Goal: Task Accomplishment & Management: Manage account settings

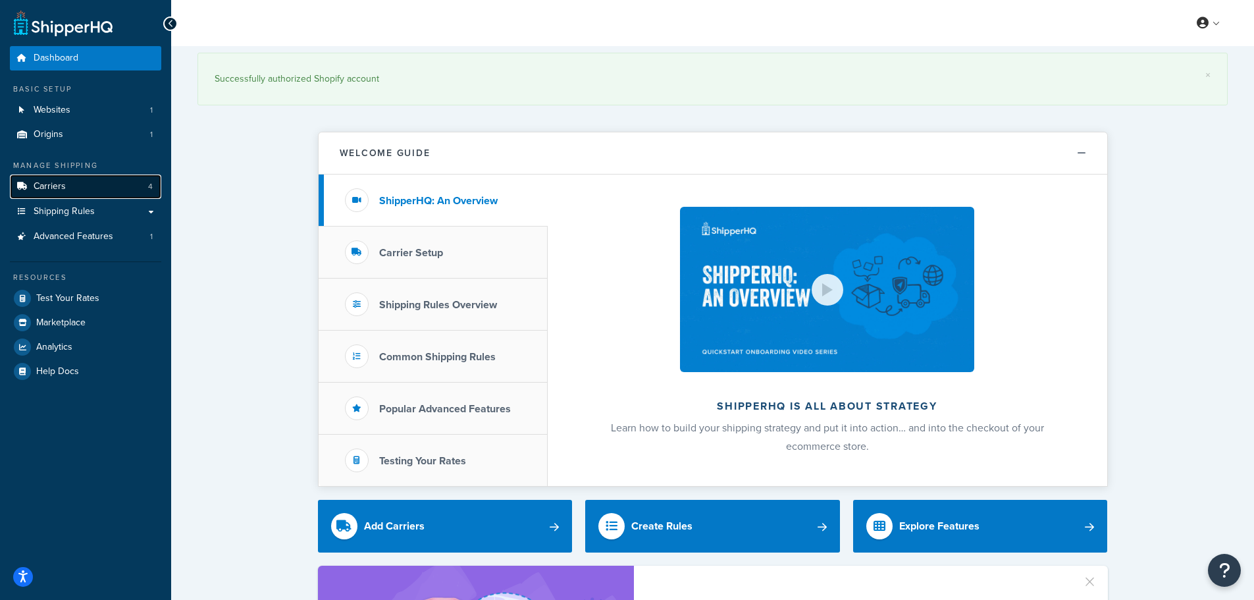
click at [62, 186] on span "Carriers" at bounding box center [50, 186] width 32 height 11
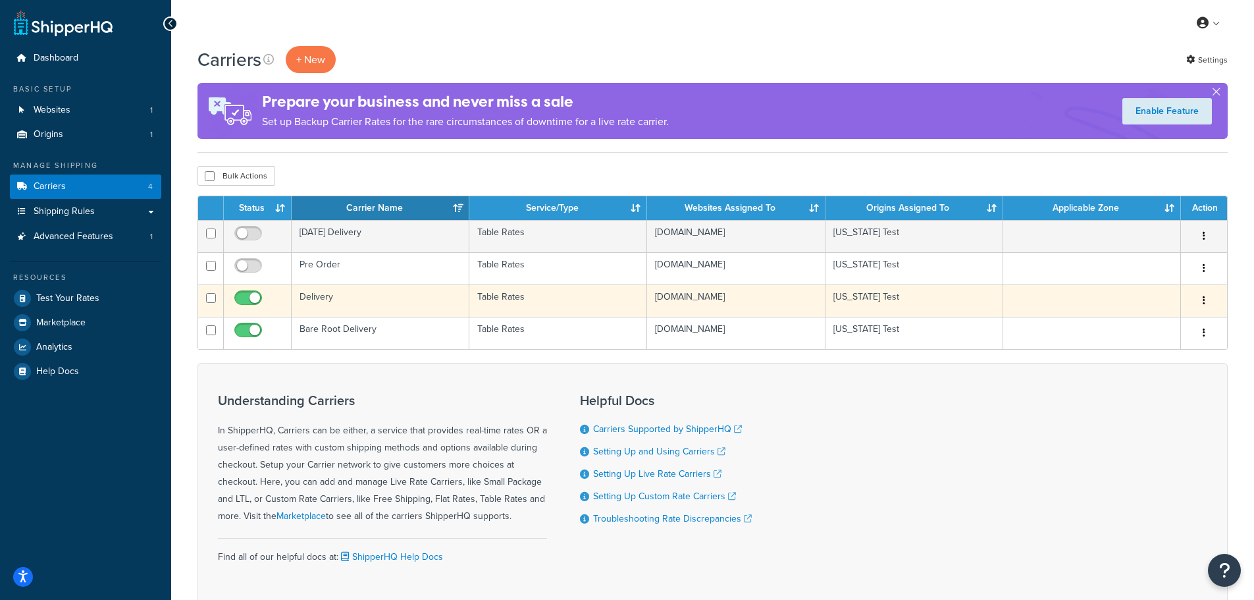
click at [362, 295] on td "Delivery" at bounding box center [381, 300] width 178 height 32
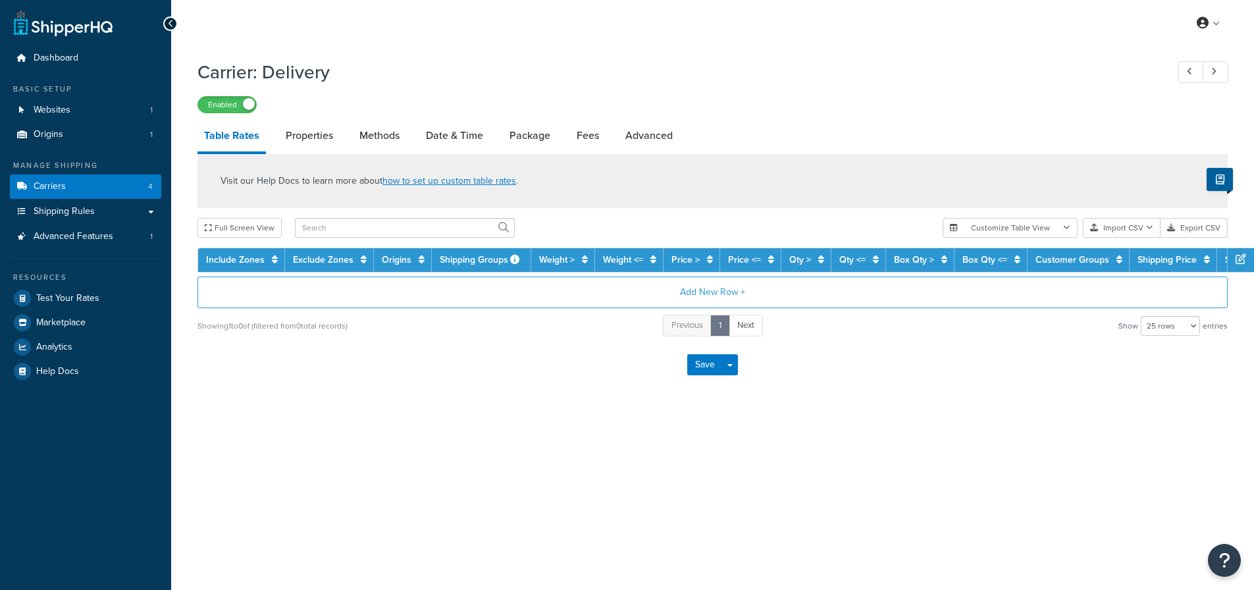
select select "25"
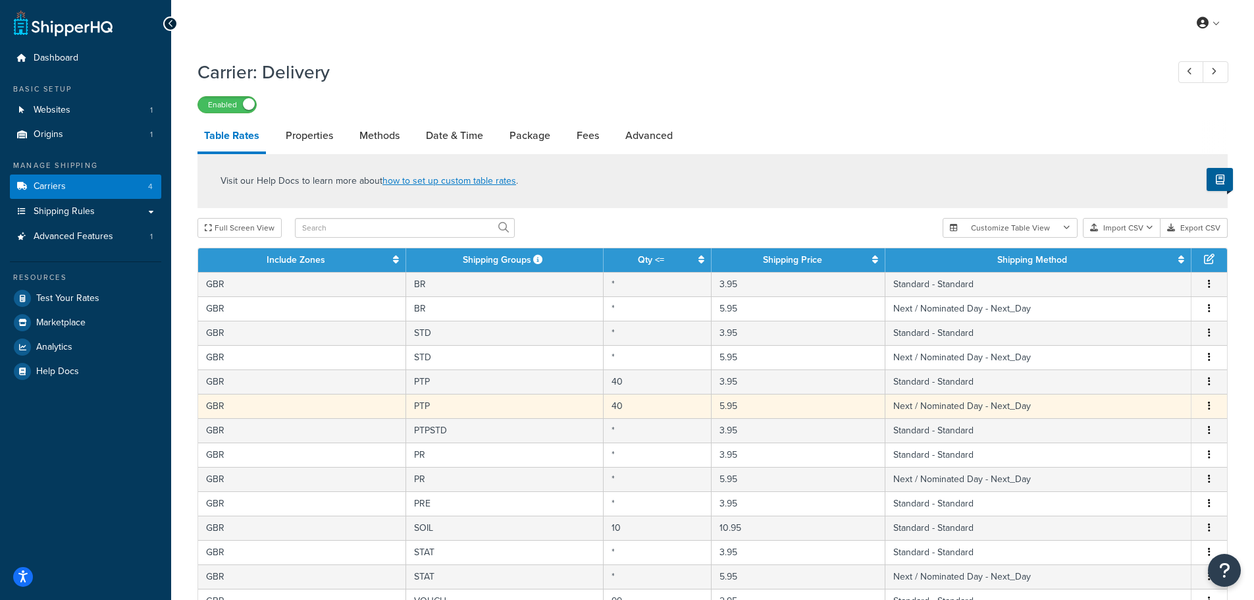
click at [1214, 406] on button "button" at bounding box center [1209, 406] width 11 height 14
click at [1139, 439] on div "Delete" at bounding box center [1141, 433] width 93 height 27
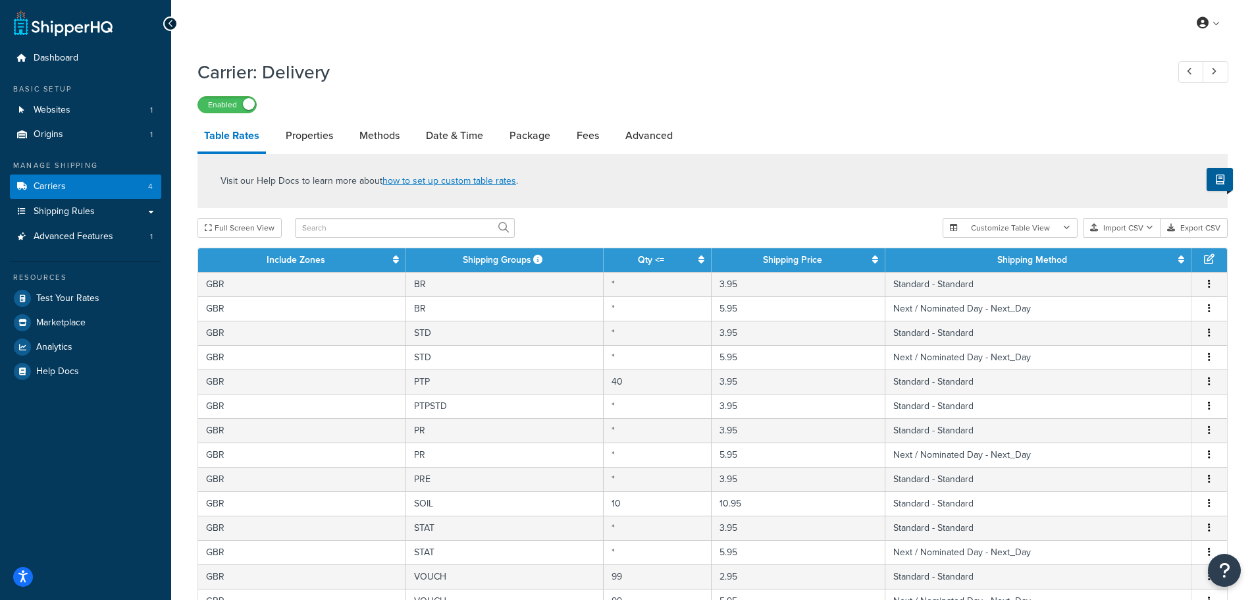
scroll to position [467, 0]
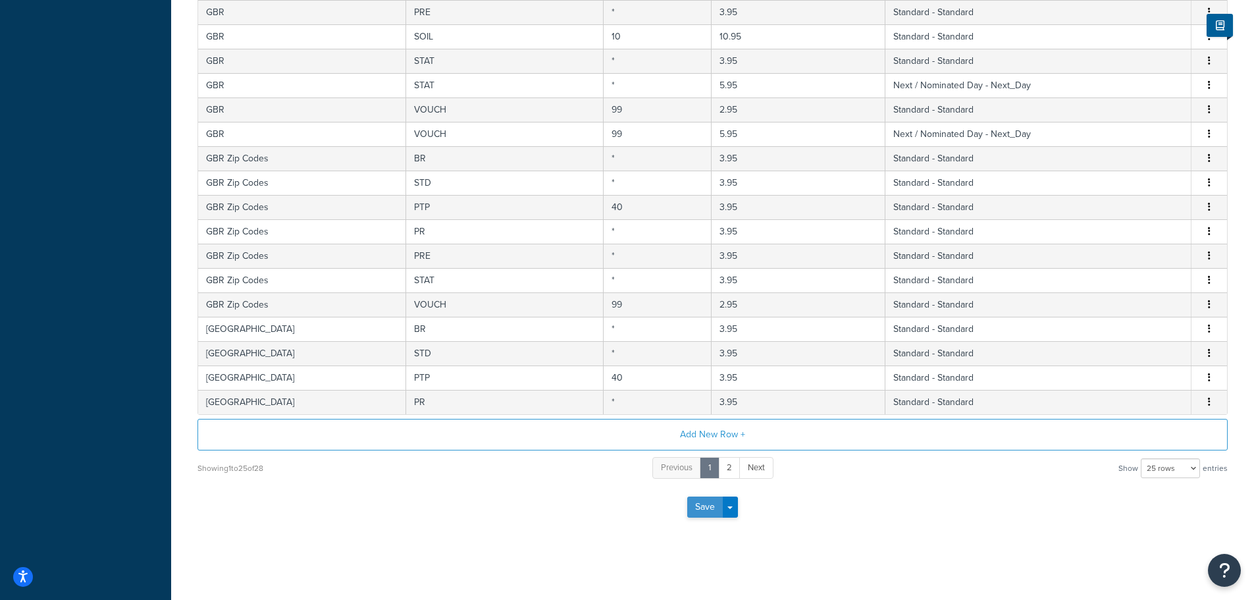
click at [703, 507] on button "Save" at bounding box center [705, 506] width 36 height 21
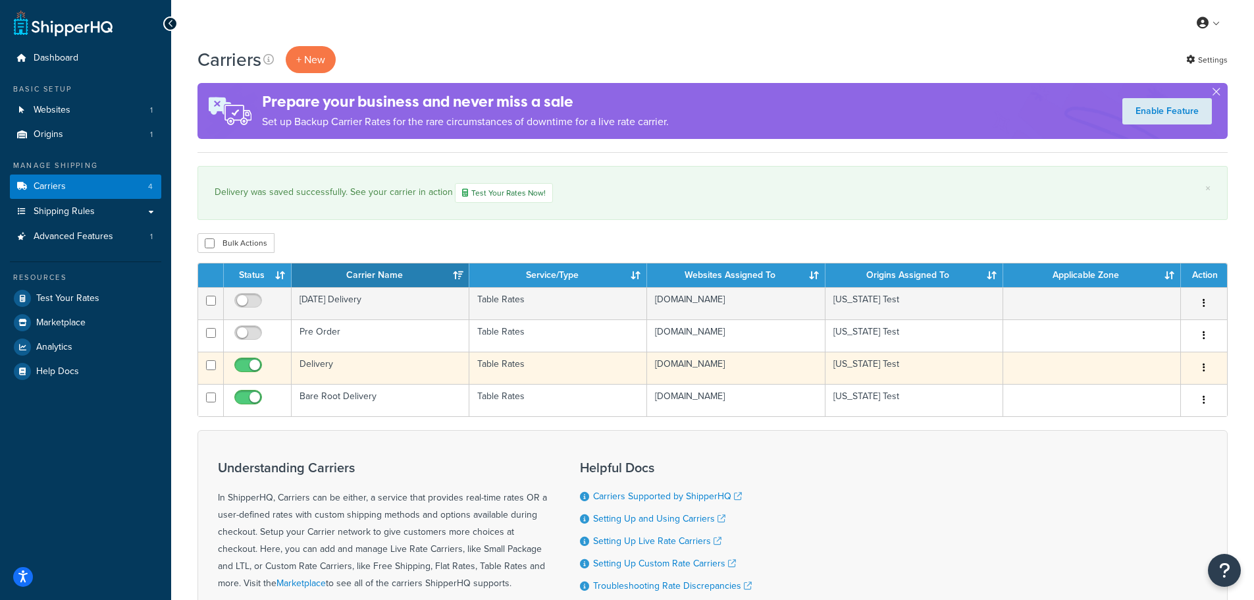
click at [360, 363] on td "Delivery" at bounding box center [381, 367] width 178 height 32
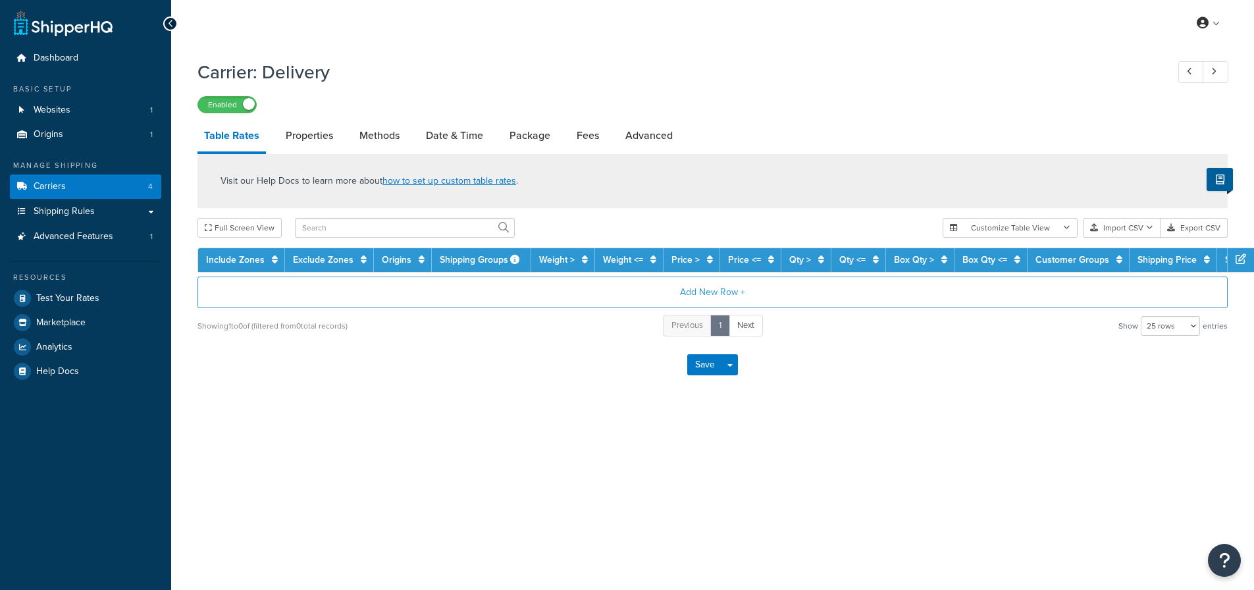
select select "25"
